Goal: Information Seeking & Learning: Learn about a topic

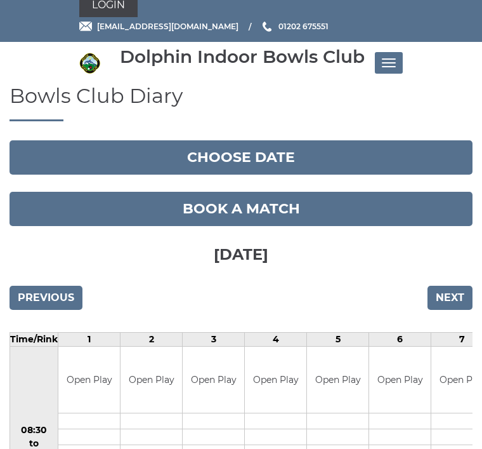
scroll to position [18, 0]
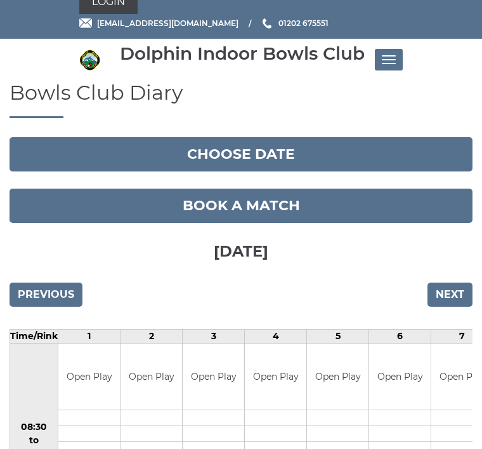
click at [387, 58] on button "Toggle navigation" at bounding box center [389, 60] width 28 height 22
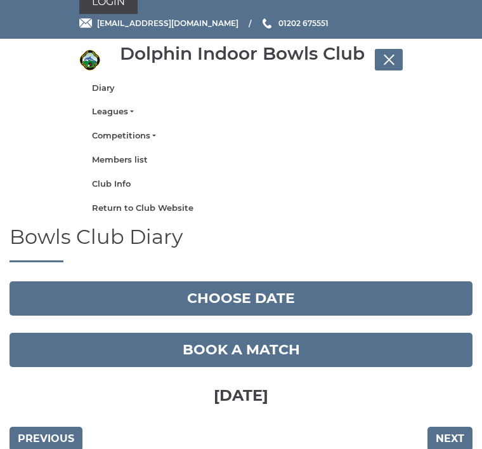
click at [97, 86] on link "Diary" at bounding box center [241, 88] width 298 height 11
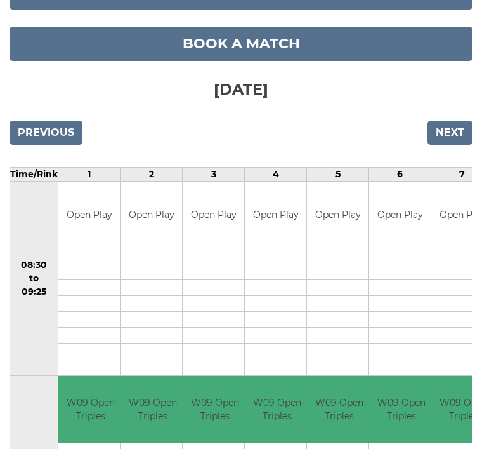
scroll to position [197, 0]
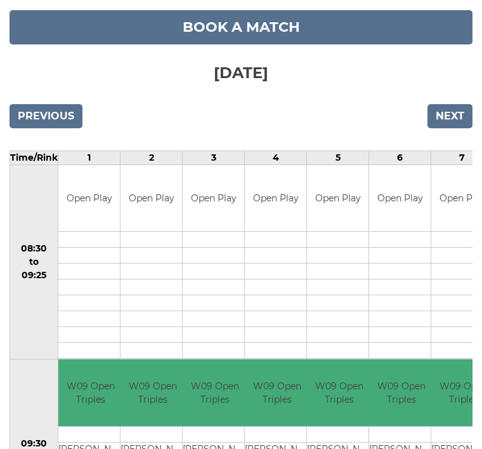
click at [39, 112] on input "Previous" at bounding box center [46, 116] width 73 height 24
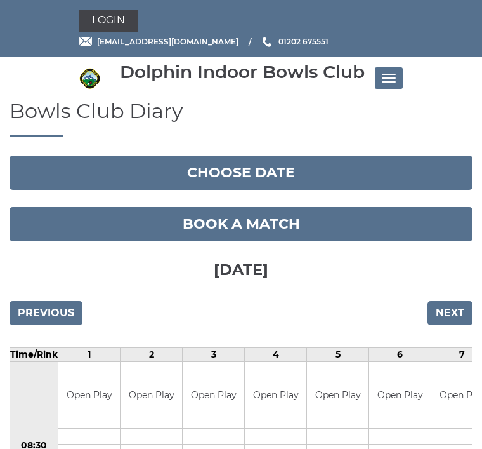
click at [387, 76] on button "Toggle navigation" at bounding box center [389, 78] width 28 height 22
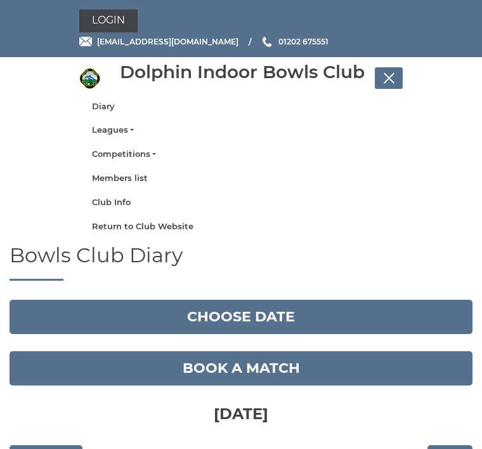
click at [102, 133] on link "Leagues" at bounding box center [241, 129] width 298 height 11
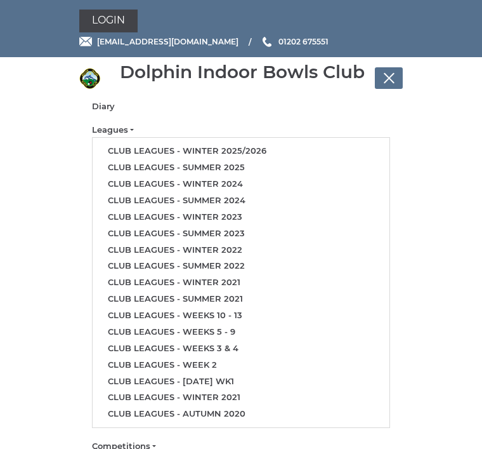
click at [117, 152] on link "Club leagues - Winter 2025/2026" at bounding box center [241, 151] width 297 height 17
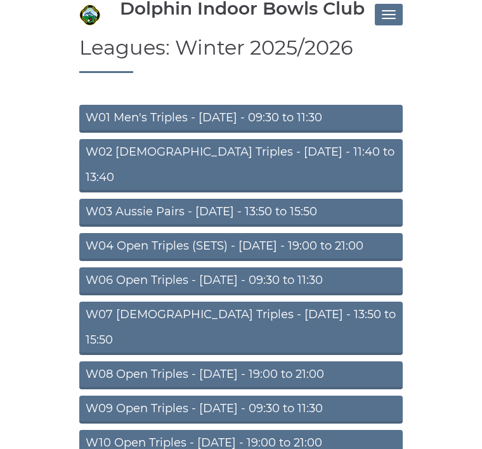
scroll to position [66, 0]
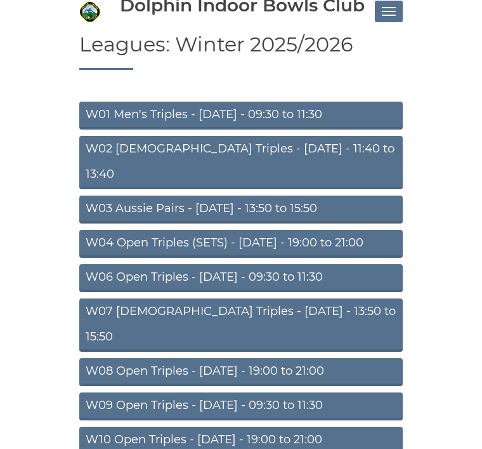
click at [116, 299] on link "W07 [DEMOGRAPHIC_DATA] Triples - [DATE] - 13:50 to 15:50" at bounding box center [241, 325] width 324 height 53
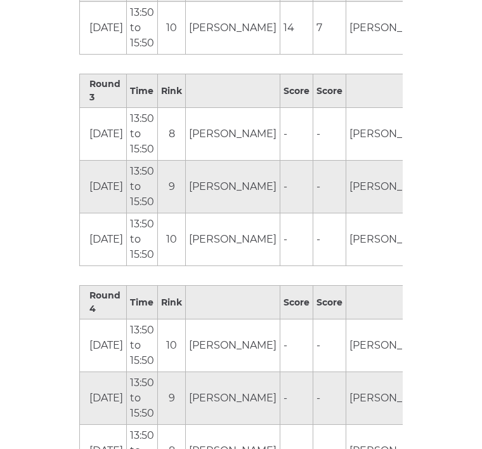
scroll to position [1022, 0]
